Goal: Task Accomplishment & Management: Use online tool/utility

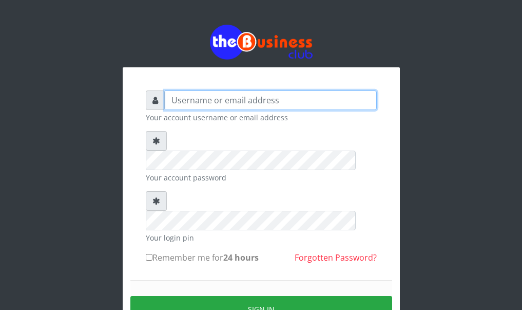
type input "[PERSON_NAME]"
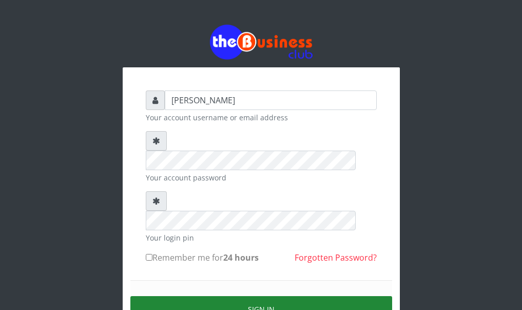
click at [254, 296] on button "Sign in" at bounding box center [261, 309] width 262 height 26
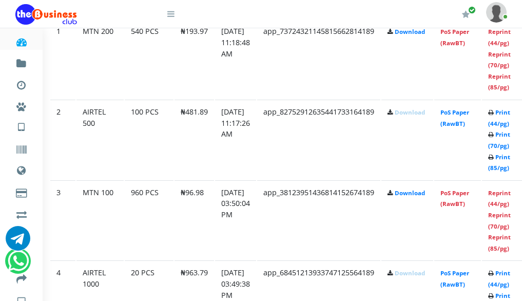
scroll to position [616, 123]
click at [510, 207] on link "Reprint (44/pg)" at bounding box center [499, 198] width 23 height 19
